Goal: Transaction & Acquisition: Purchase product/service

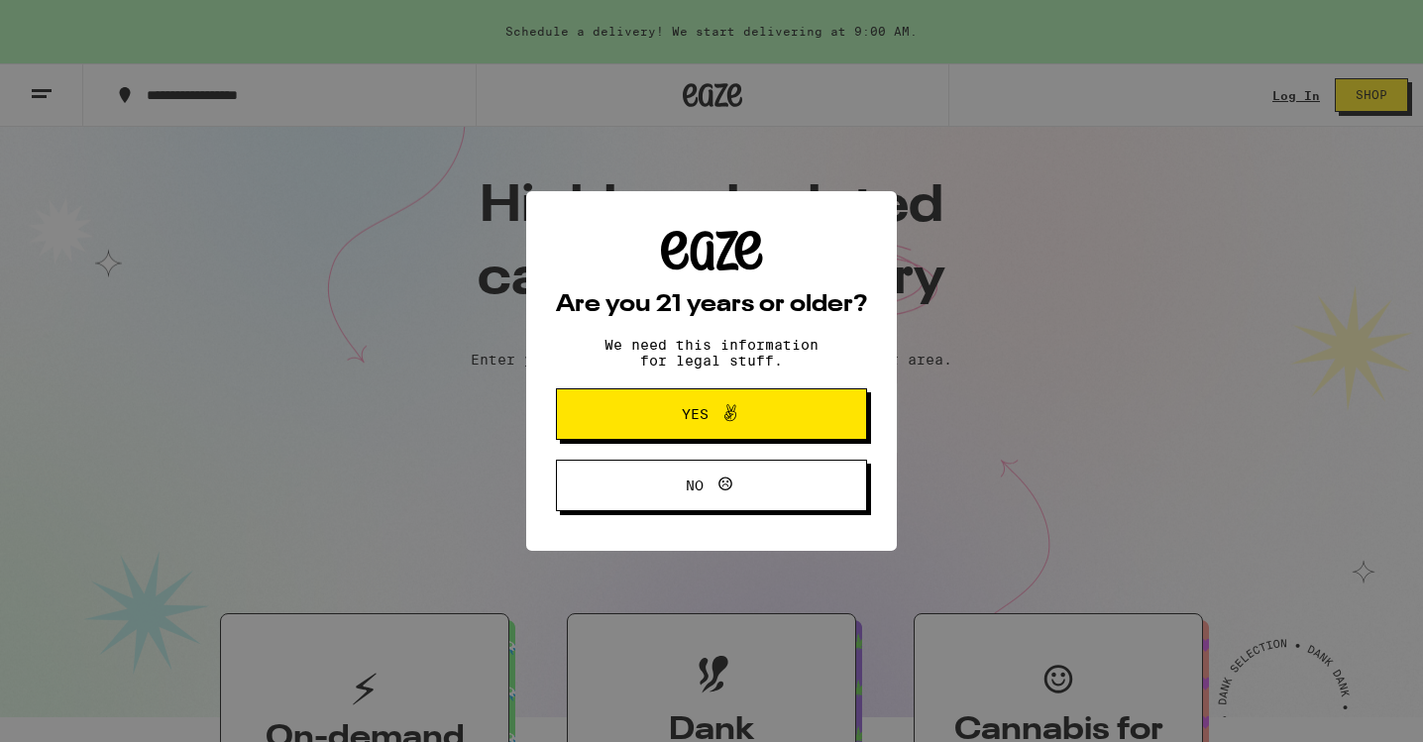
click at [723, 416] on icon at bounding box center [731, 413] width 24 height 24
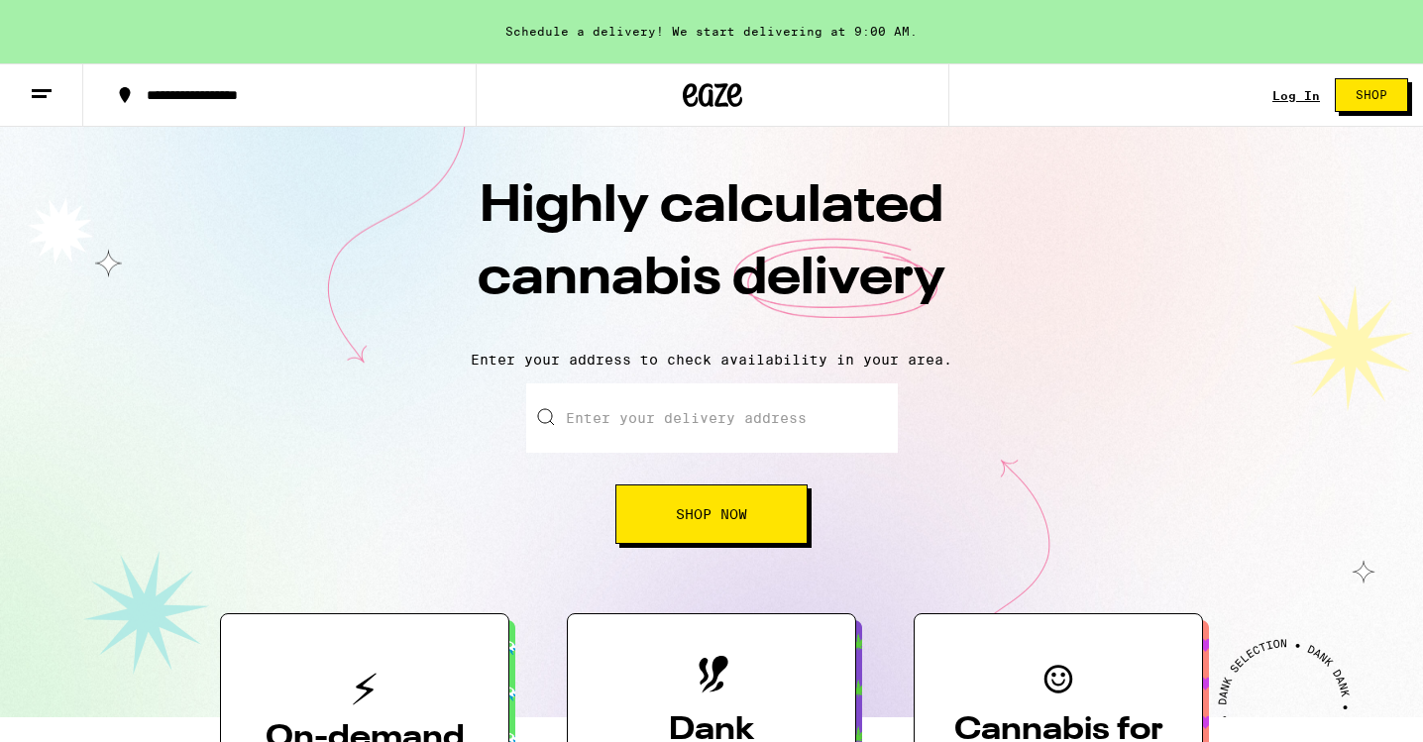
click at [46, 90] on line at bounding box center [42, 90] width 20 height 0
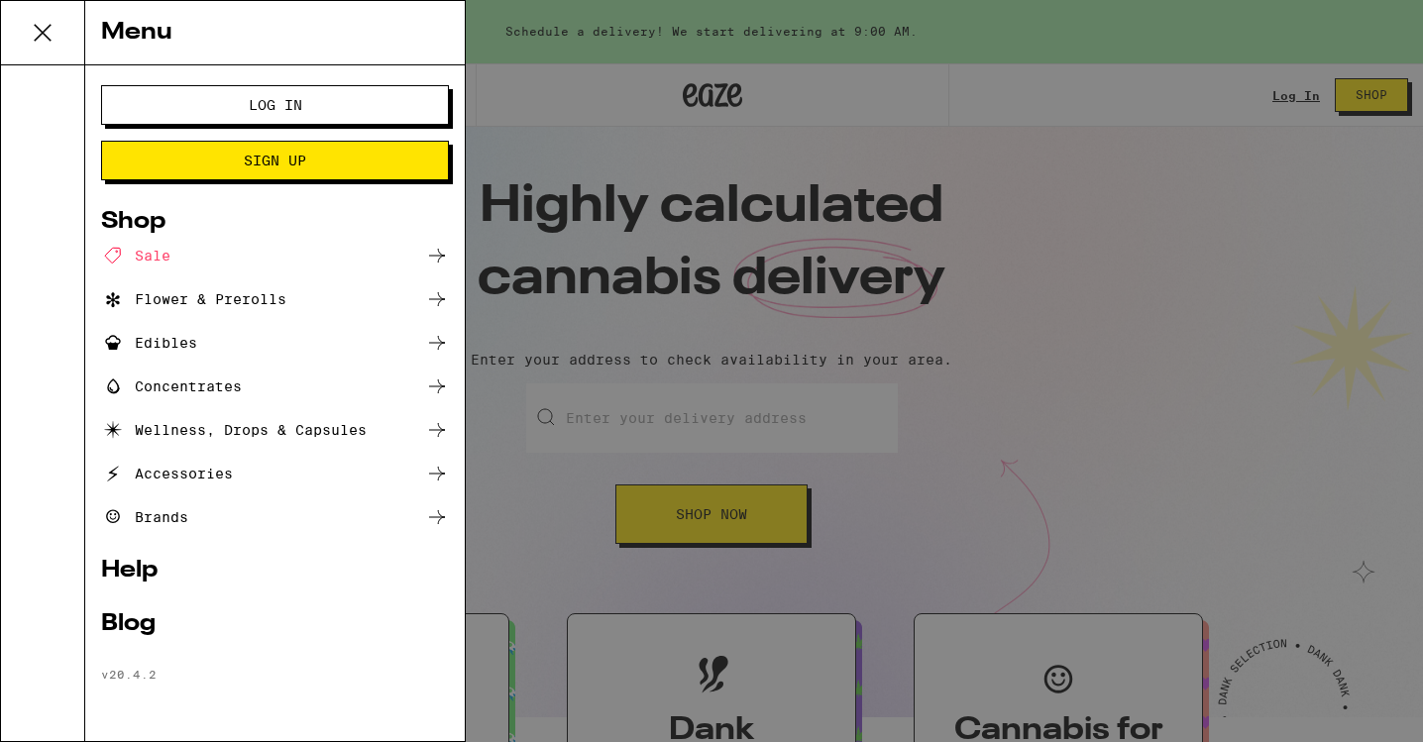
click at [125, 252] on div "Sale" at bounding box center [135, 256] width 69 height 24
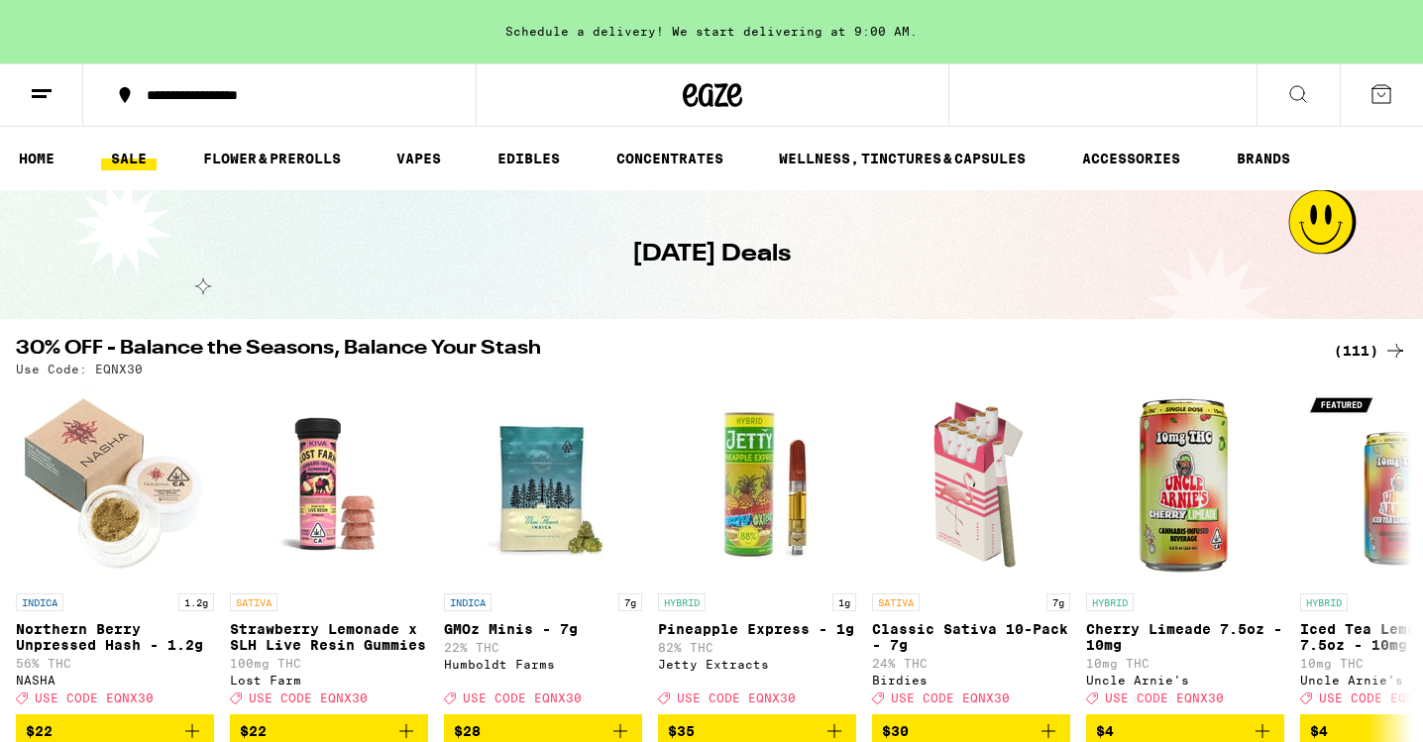
click at [711, 95] on icon at bounding box center [714, 95] width 30 height 24
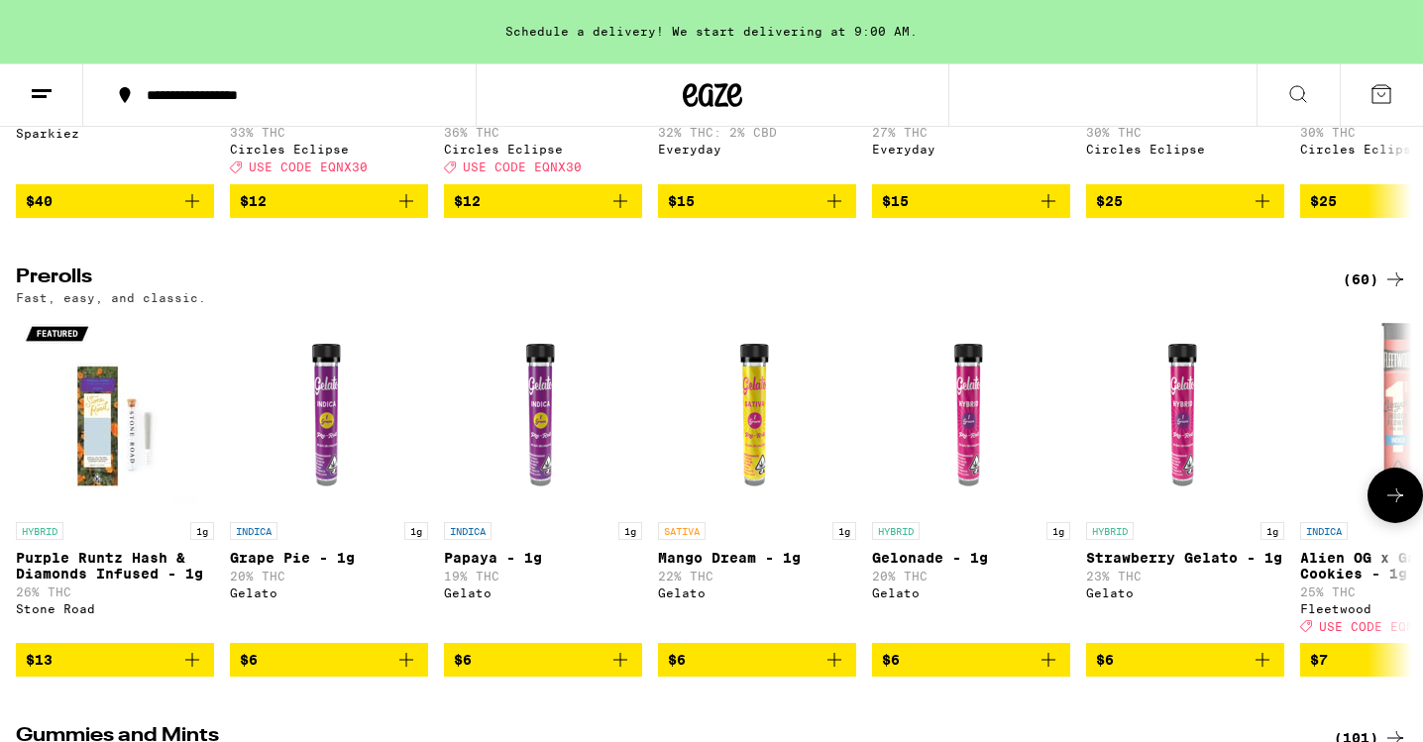
scroll to position [4474, 0]
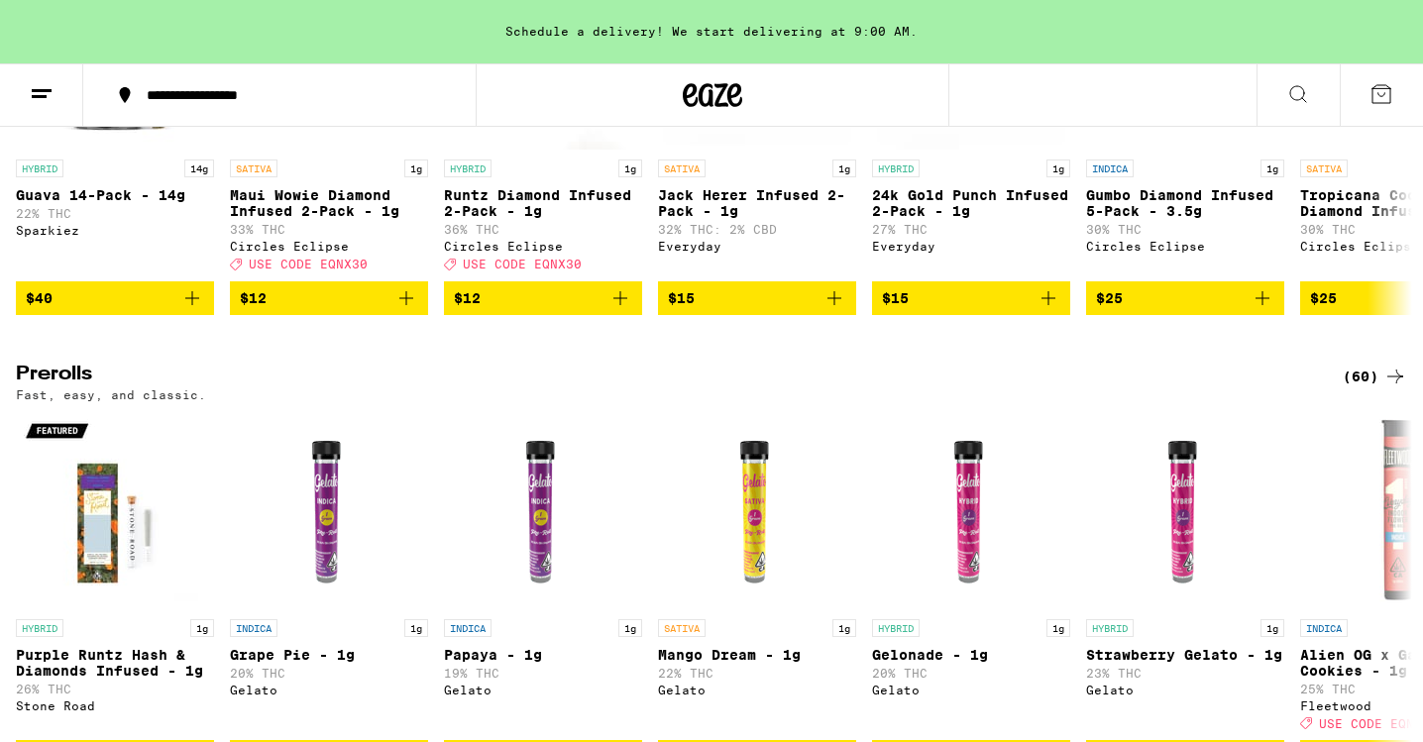
click at [50, 84] on icon at bounding box center [42, 94] width 24 height 24
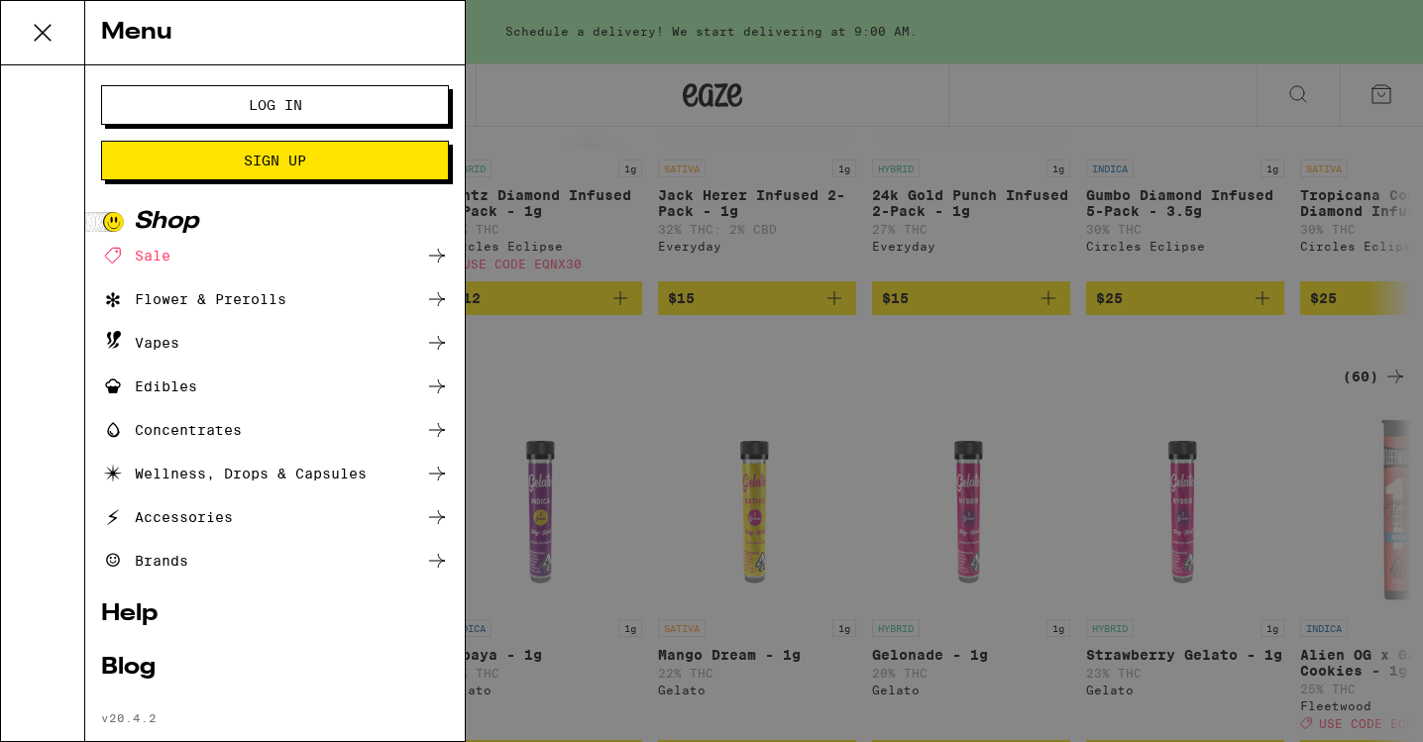
scroll to position [36, 0]
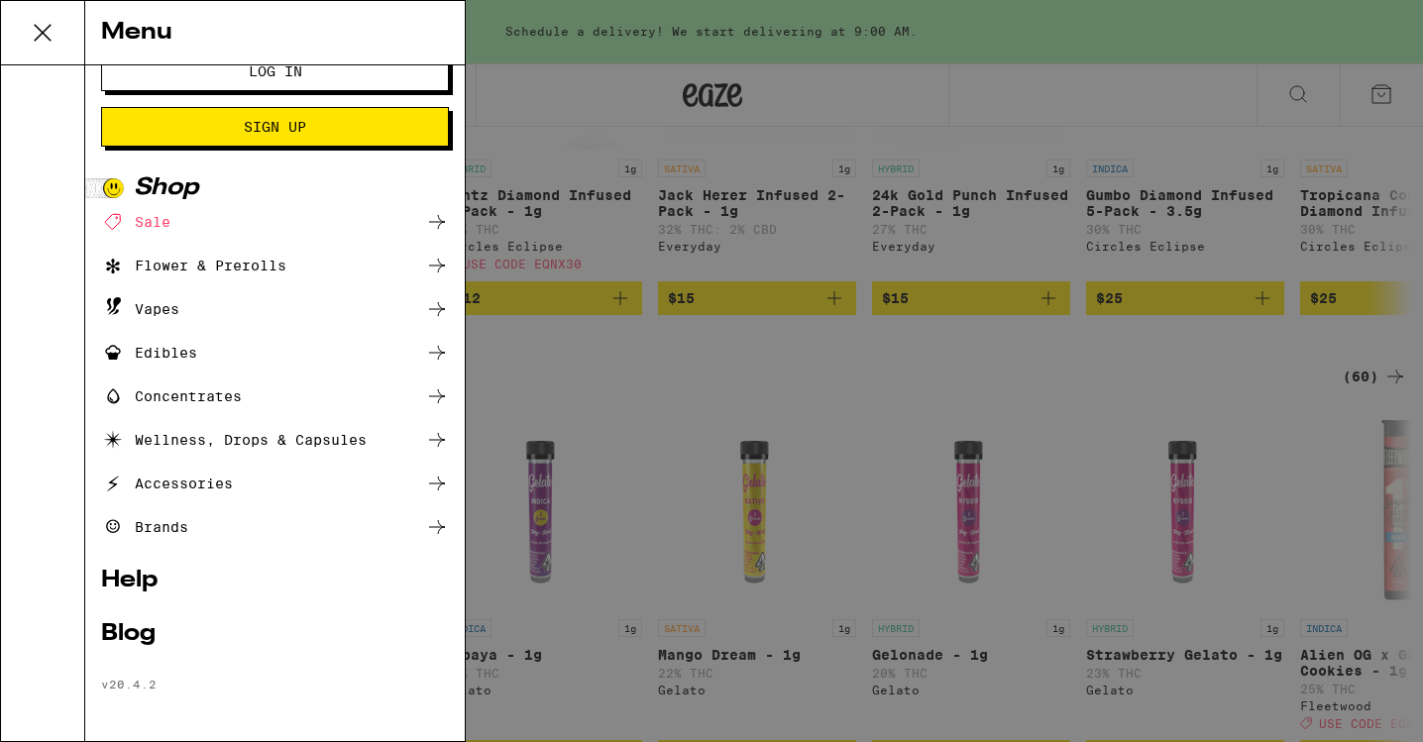
click at [160, 178] on div "Shop" at bounding box center [275, 188] width 348 height 24
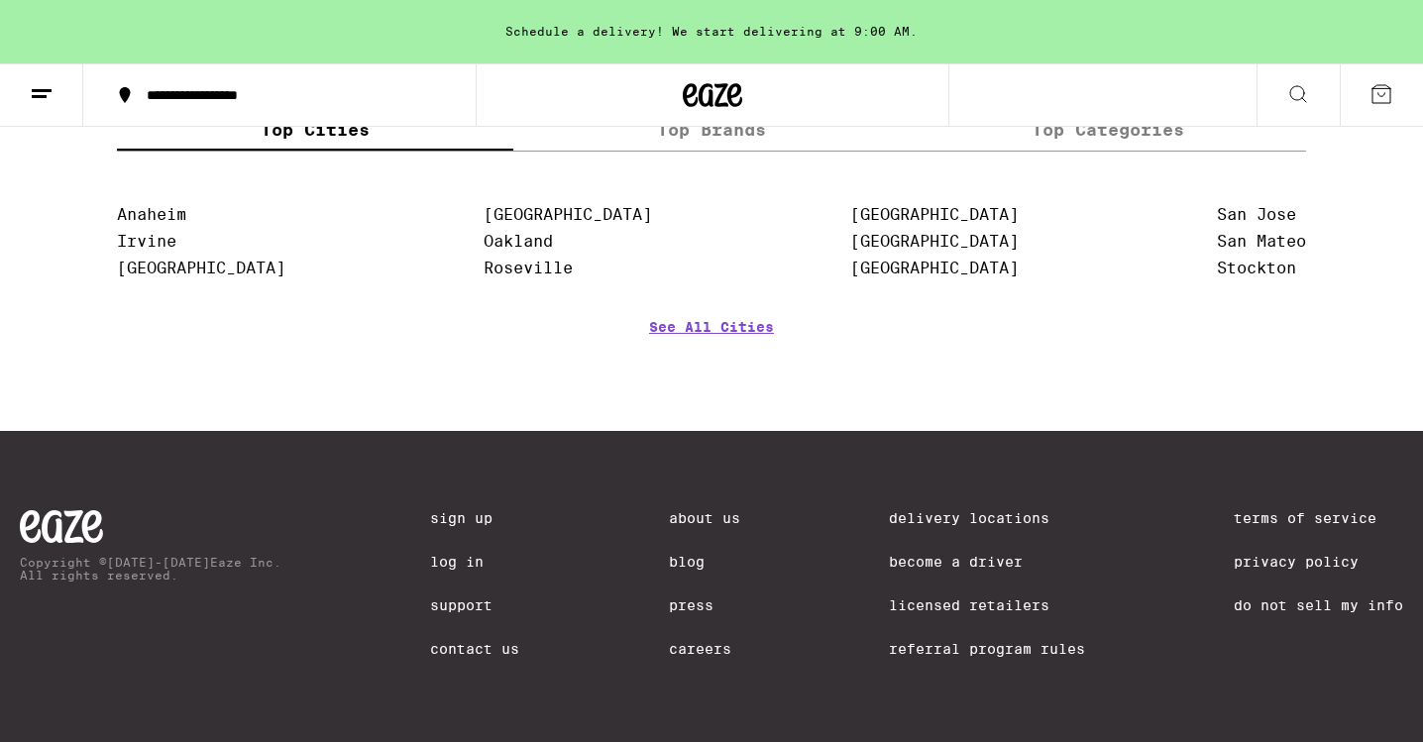
scroll to position [8606, 0]
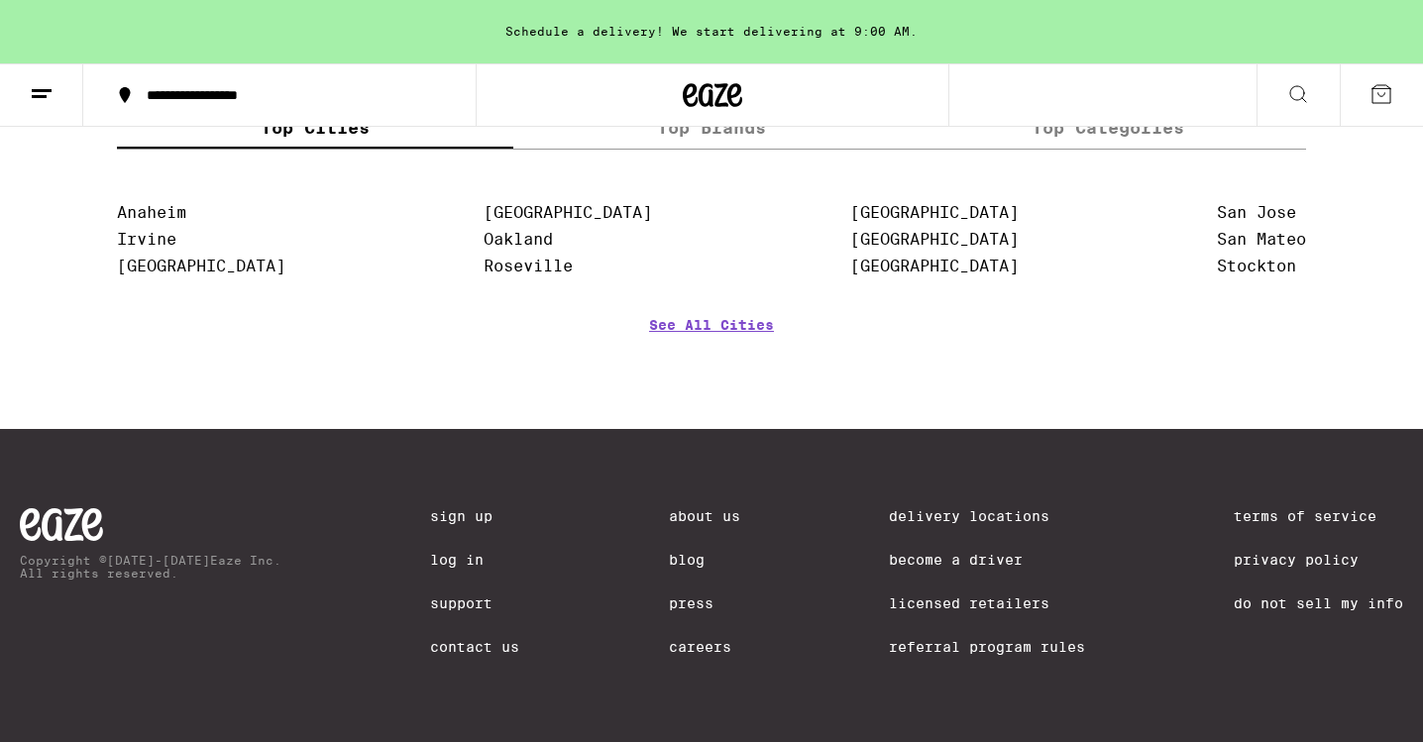
click at [672, 552] on link "Blog" at bounding box center [704, 560] width 71 height 16
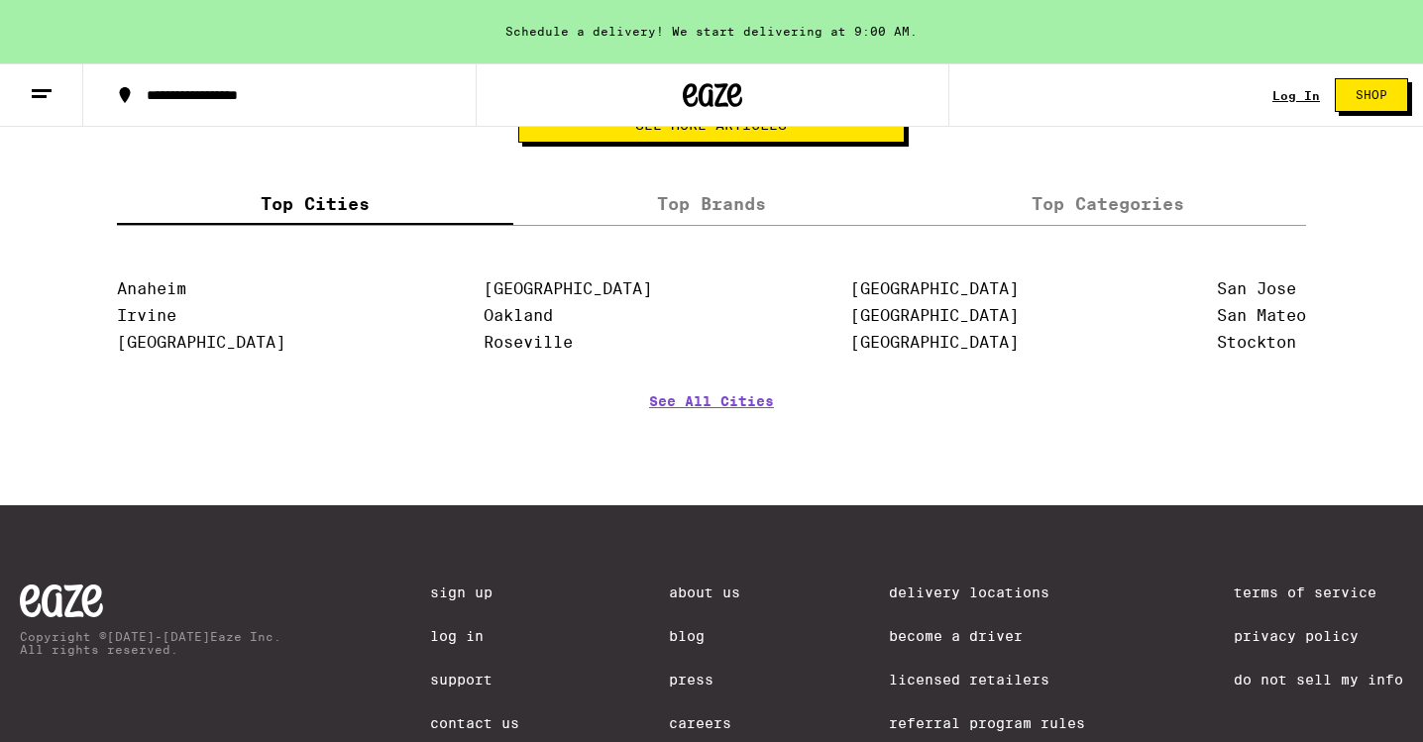
scroll to position [3638, 0]
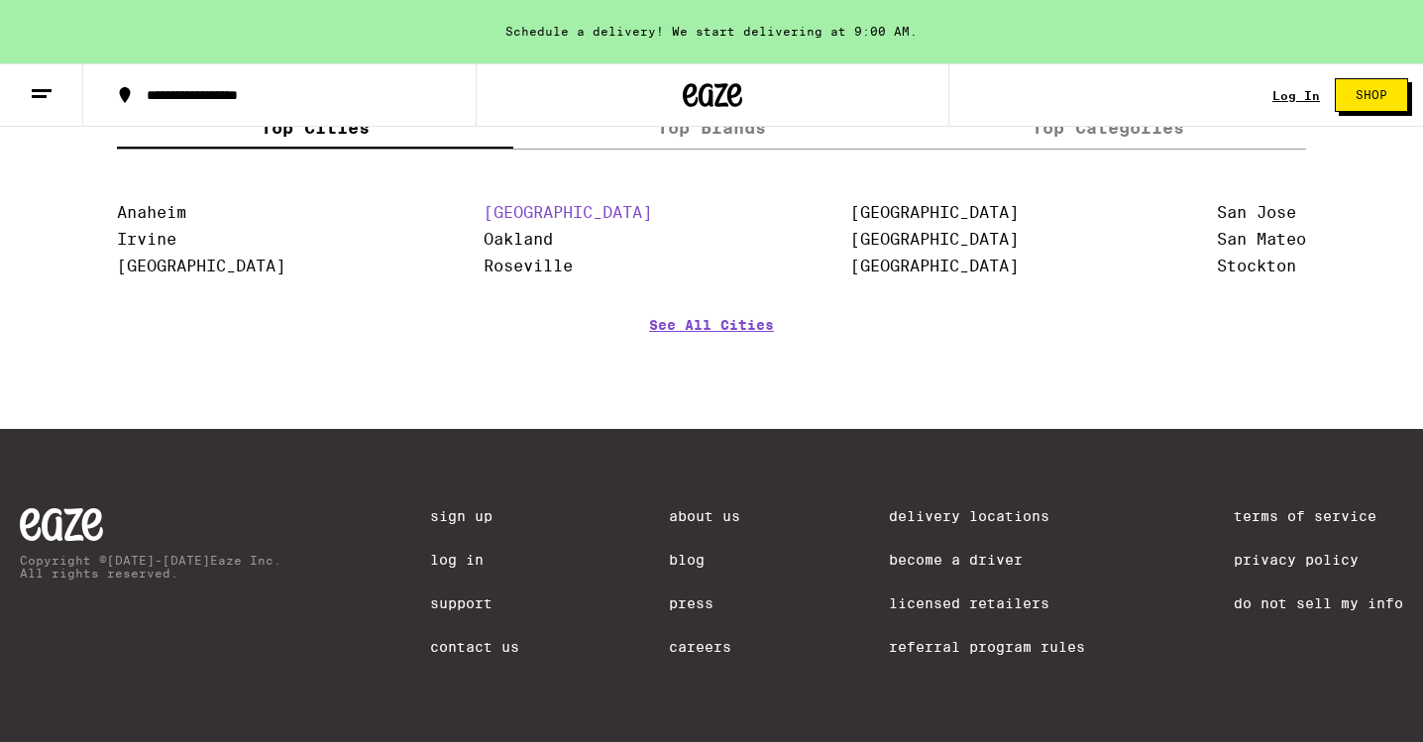
click at [545, 204] on link "[GEOGRAPHIC_DATA]" at bounding box center [568, 212] width 168 height 19
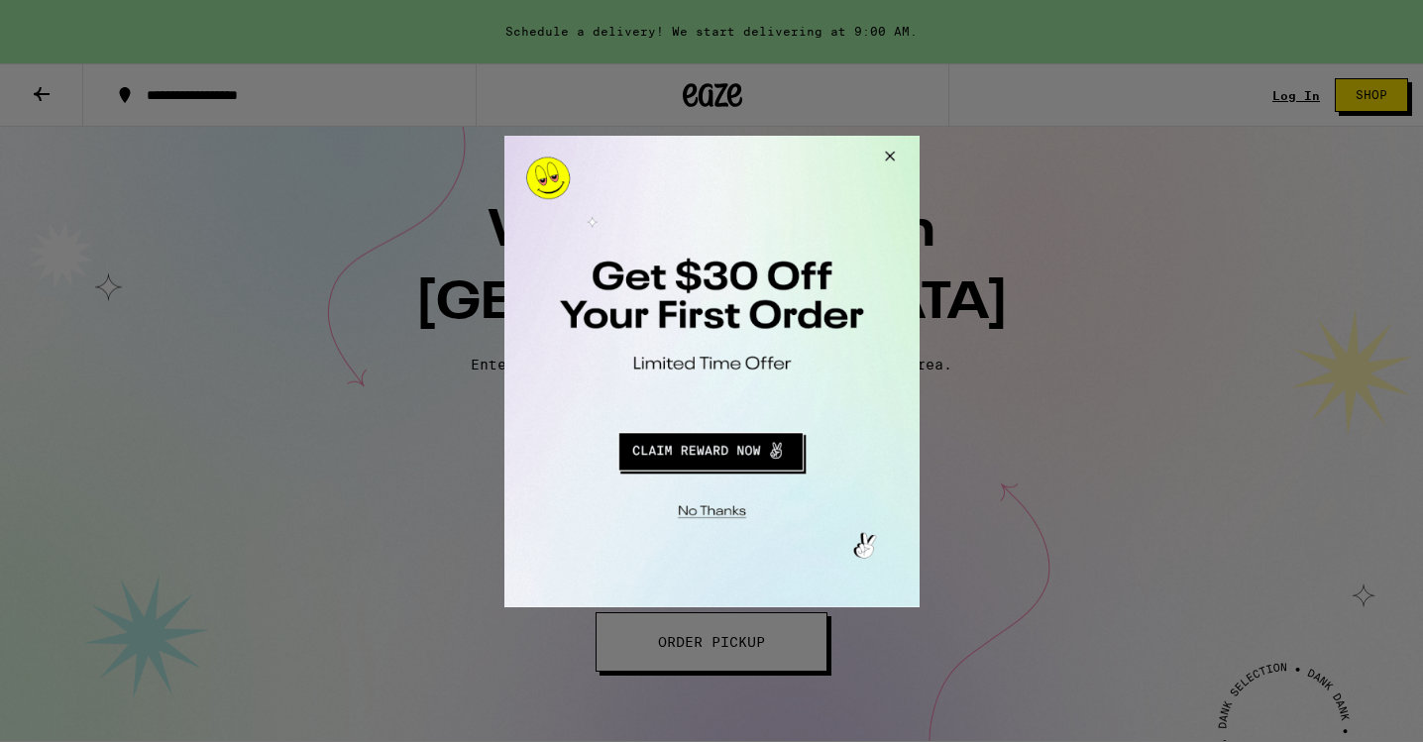
click at [889, 158] on button "Close Modal" at bounding box center [886, 159] width 54 height 48
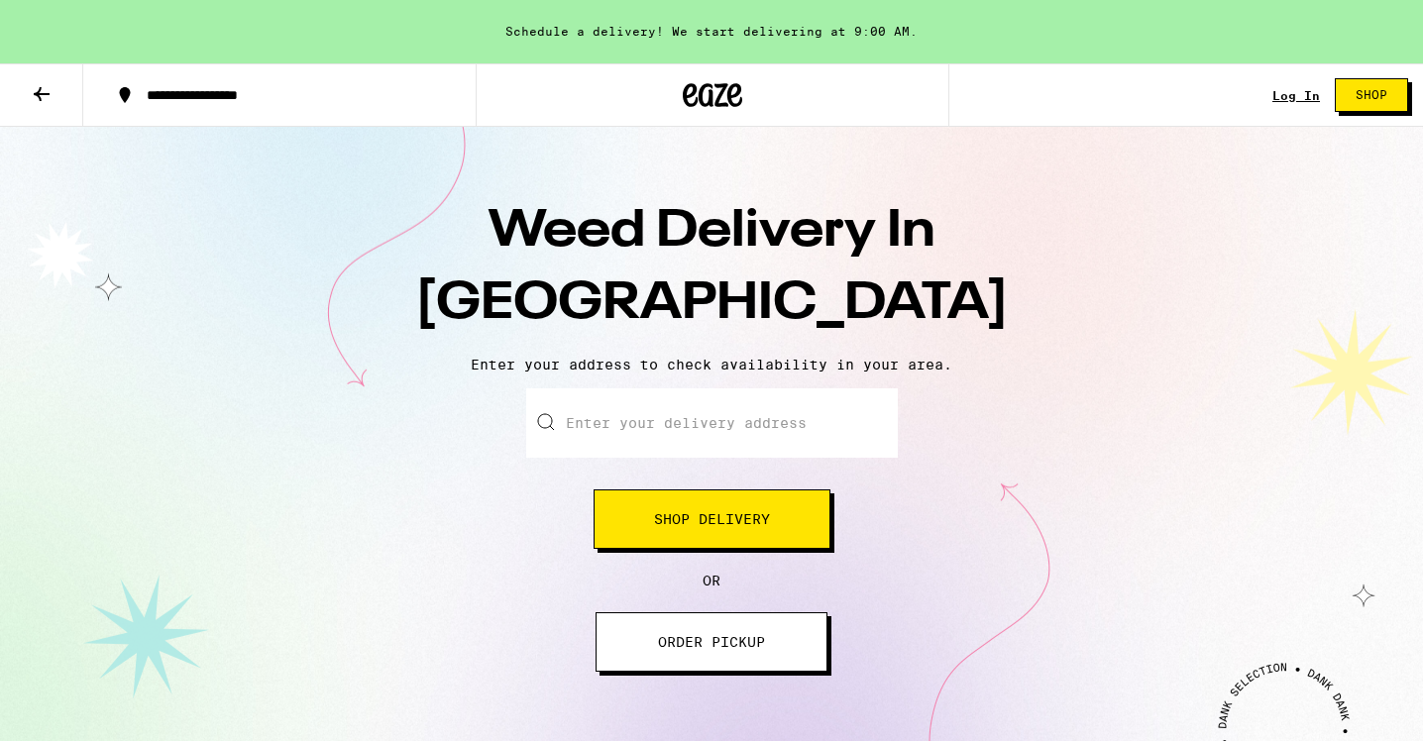
click at [710, 661] on button "ORDER PICKUP" at bounding box center [712, 641] width 232 height 59
